Goal: Task Accomplishment & Management: Complete application form

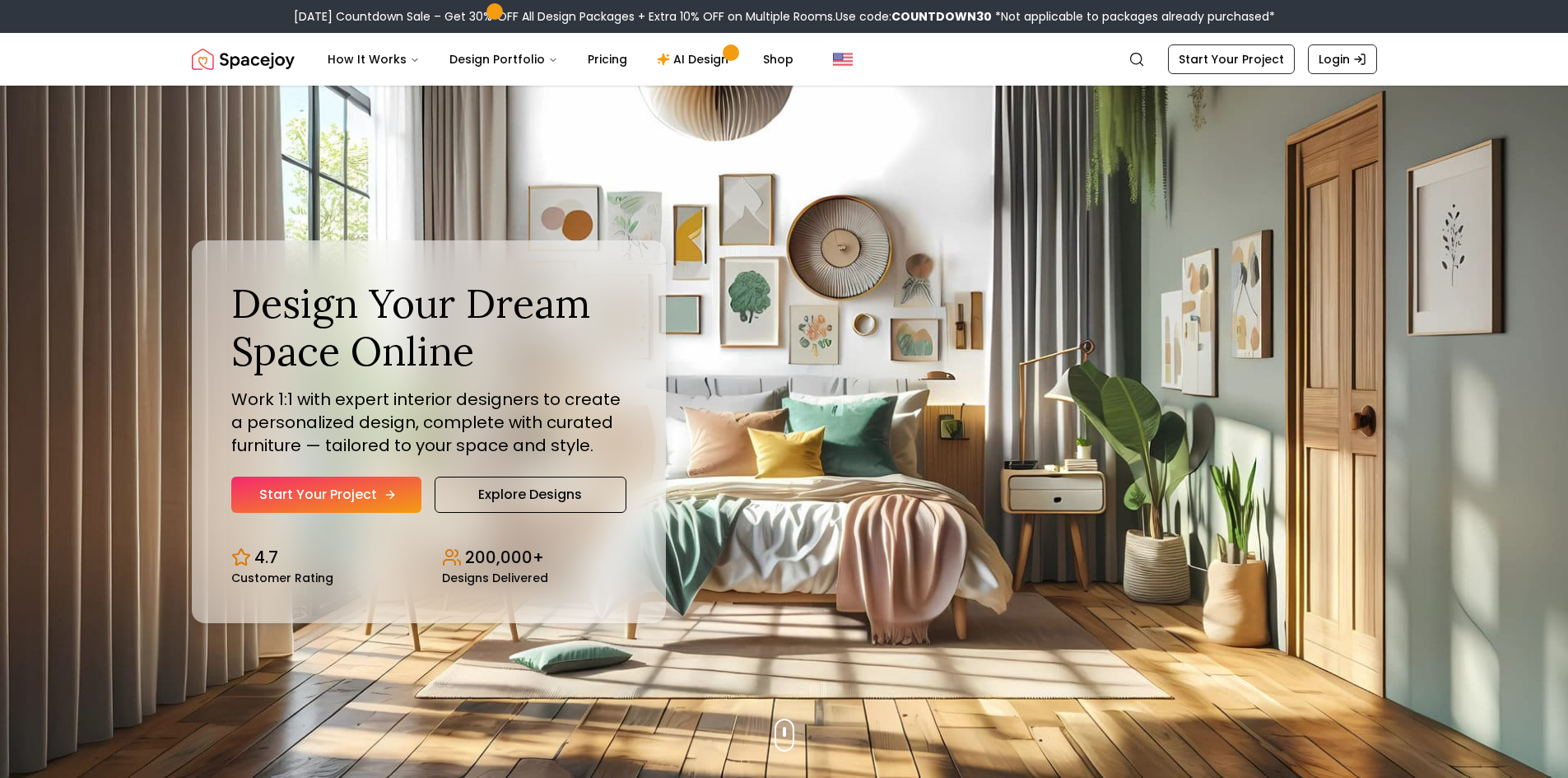
click at [340, 509] on link "Start Your Project" at bounding box center [326, 495] width 190 height 36
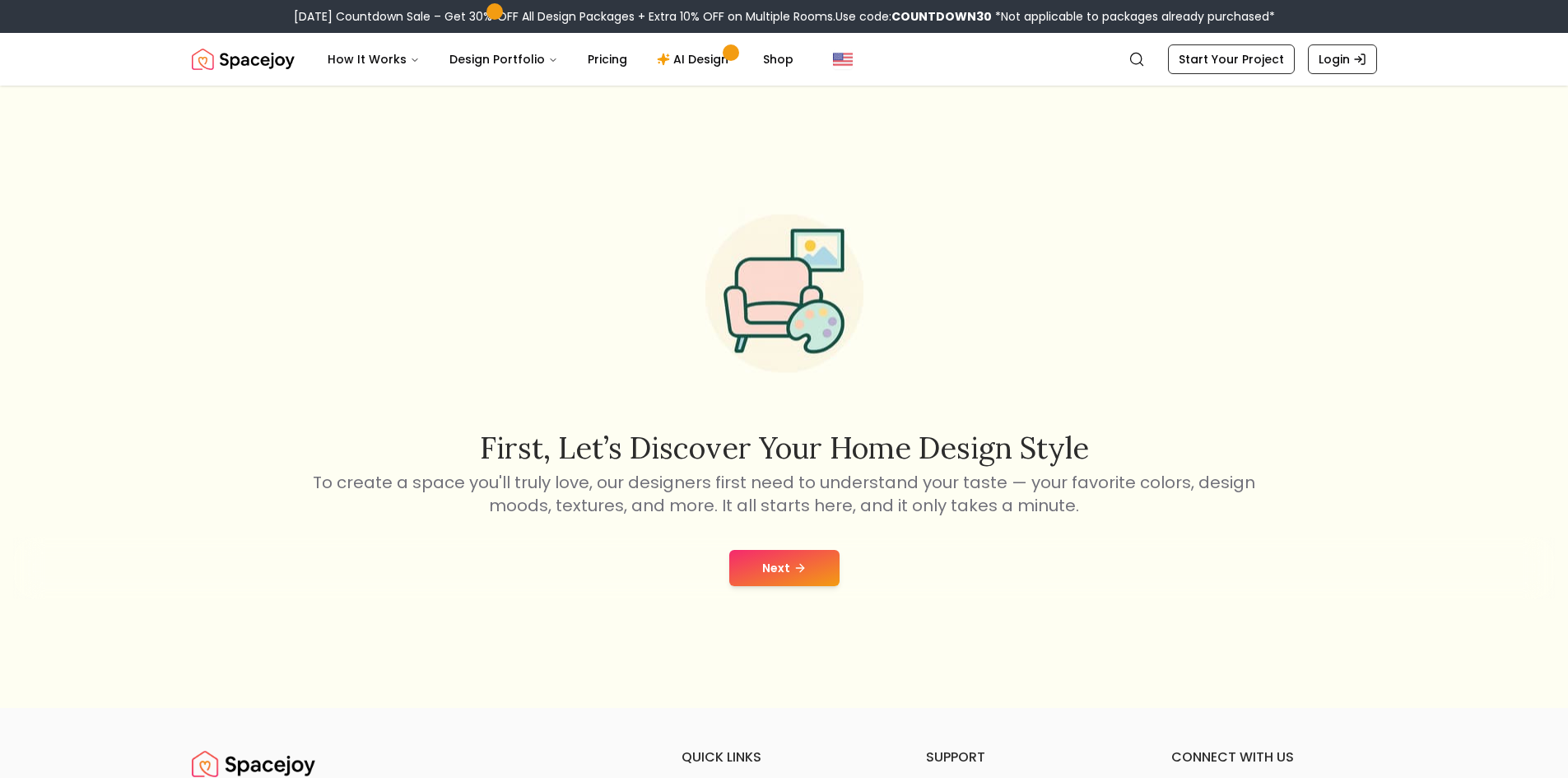
click at [812, 588] on div "Next" at bounding box center [784, 567] width 1542 height 62
click at [812, 581] on button "Next" at bounding box center [784, 567] width 111 height 36
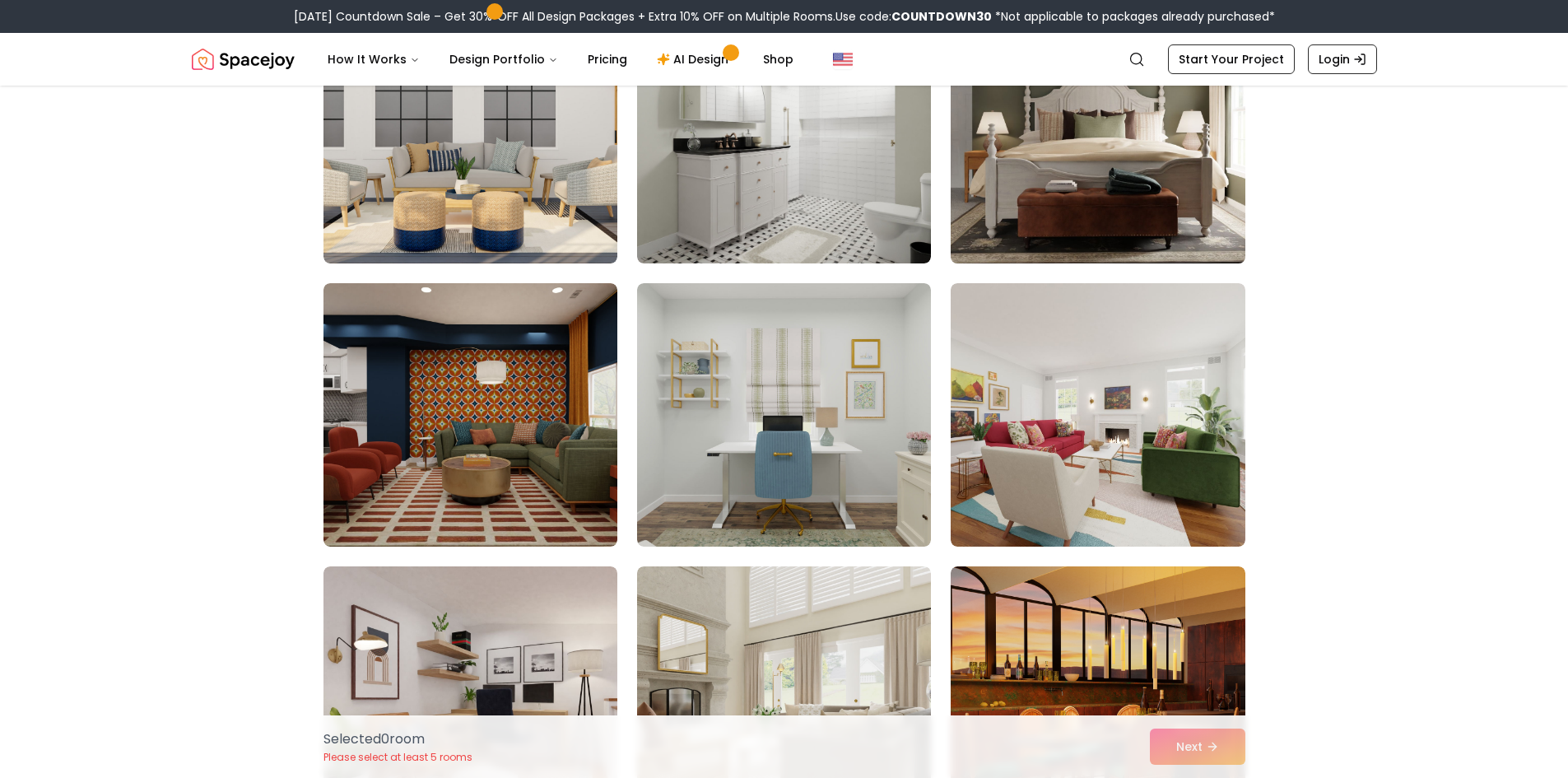
scroll to position [412, 0]
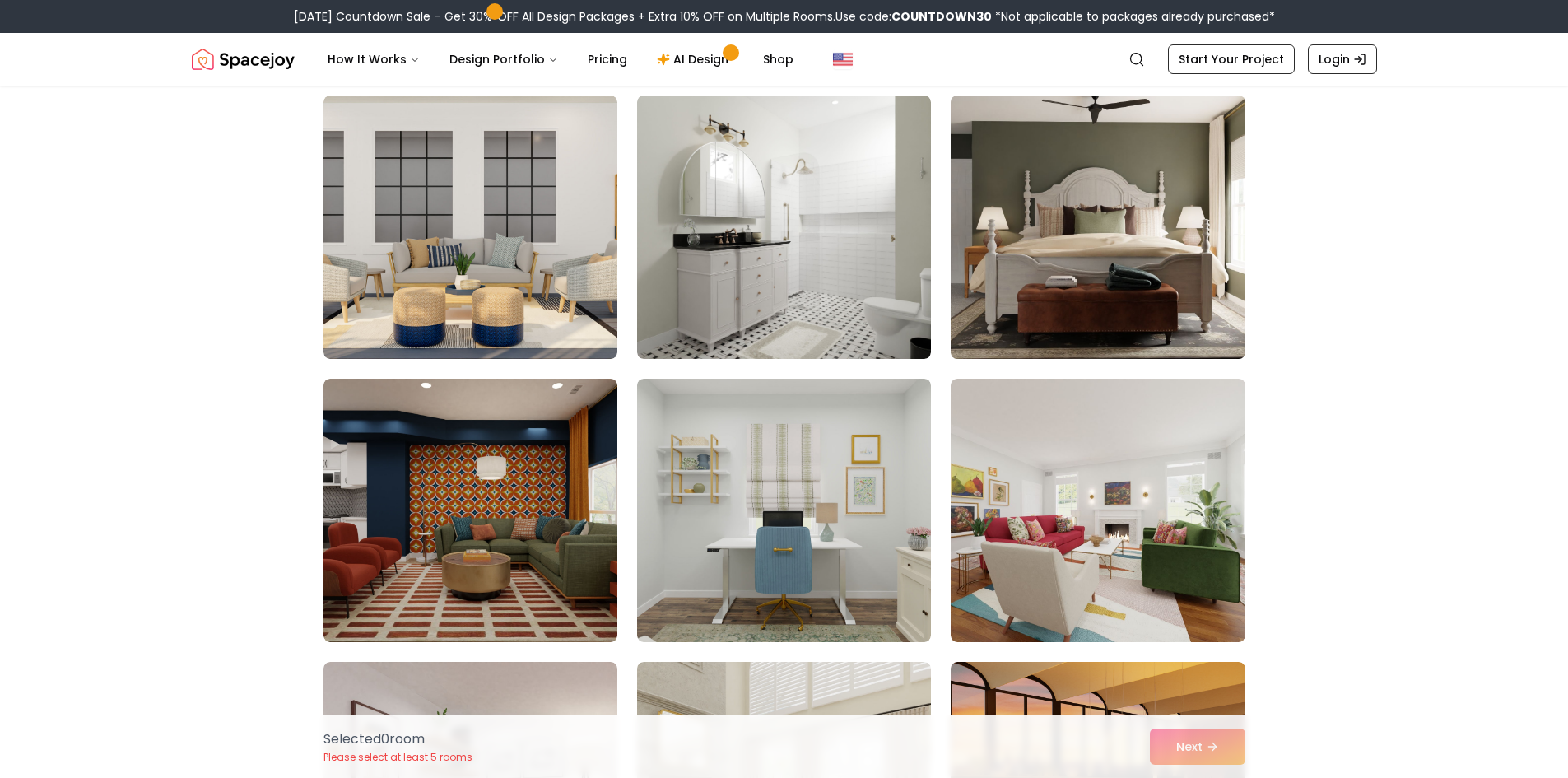
click at [1081, 267] on img at bounding box center [1098, 227] width 309 height 277
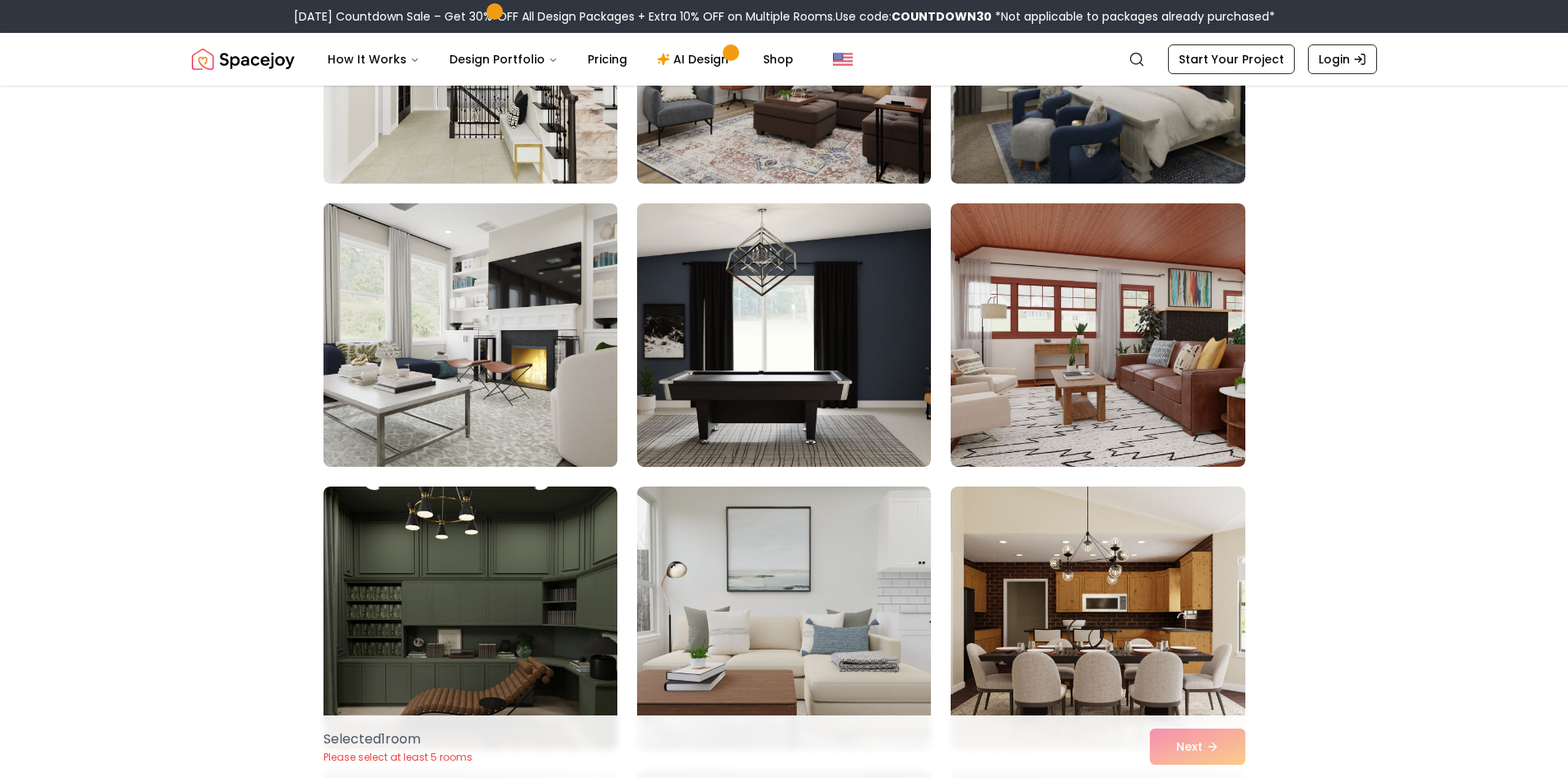
scroll to position [1481, 0]
